Goal: Task Accomplishment & Management: Manage account settings

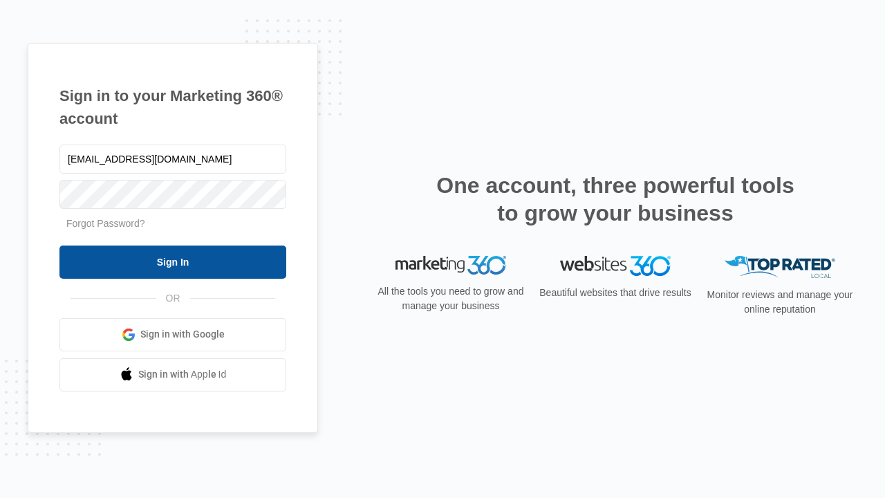
click at [173, 261] on input "Sign In" at bounding box center [172, 261] width 227 height 33
